Goal: Find specific page/section: Find specific page/section

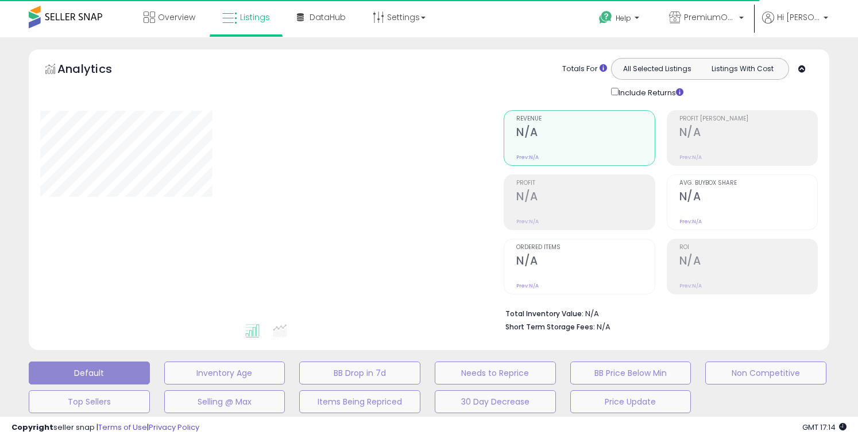
type input "**********"
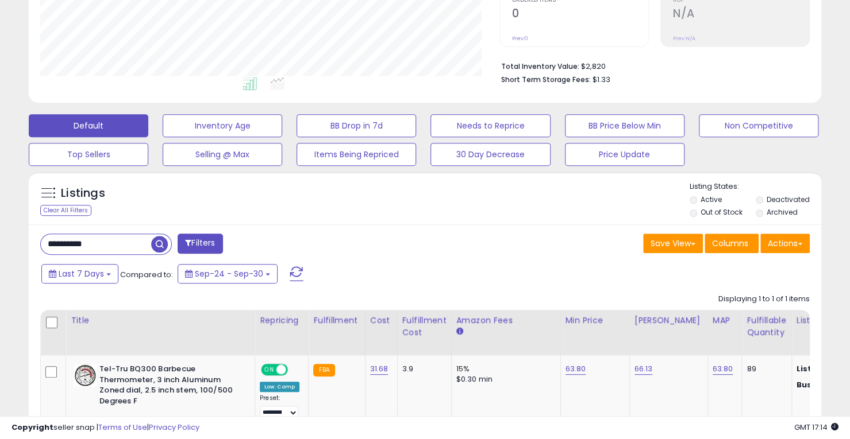
scroll to position [287, 0]
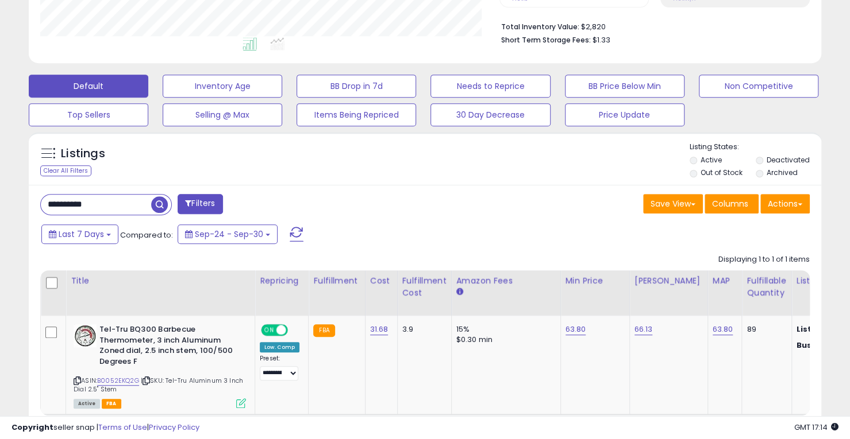
click at [788, 169] on label "Archived" at bounding box center [781, 173] width 31 height 10
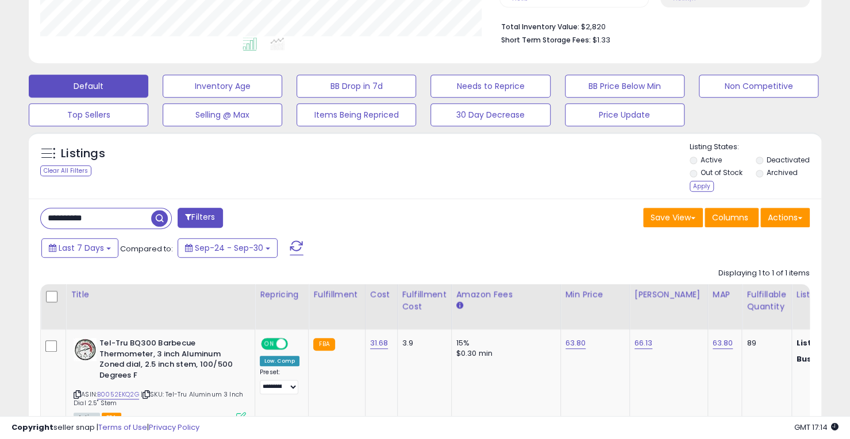
click at [789, 159] on label "Deactivated" at bounding box center [787, 160] width 43 height 10
click at [698, 183] on div "Apply" at bounding box center [701, 186] width 24 height 11
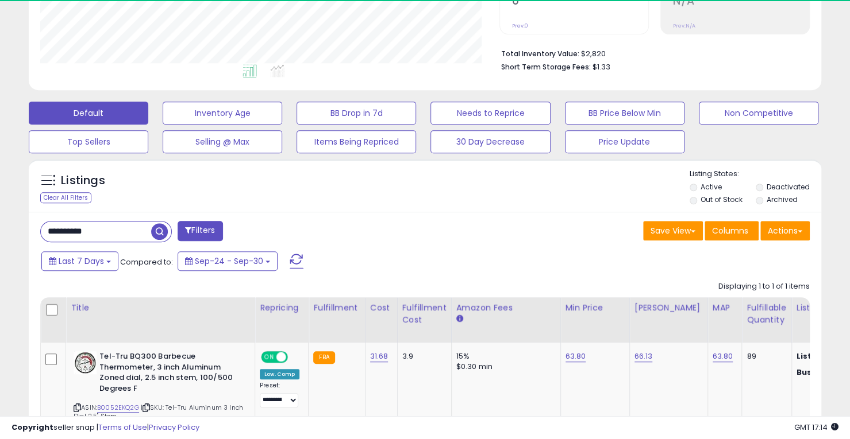
scroll to position [236, 458]
